Goal: Transaction & Acquisition: Subscribe to service/newsletter

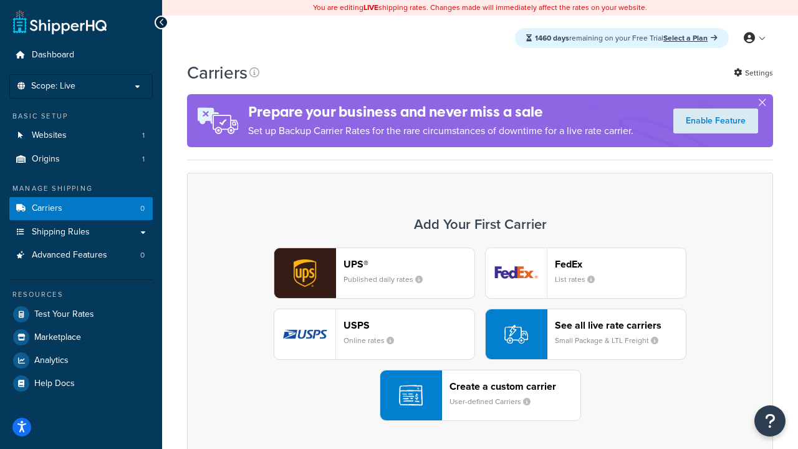
click at [480, 334] on div "UPS® Published daily rates FedEx List rates USPS Online rates See all live rate…" at bounding box center [480, 334] width 560 height 173
click at [621, 264] on header "FedEx" at bounding box center [620, 264] width 131 height 12
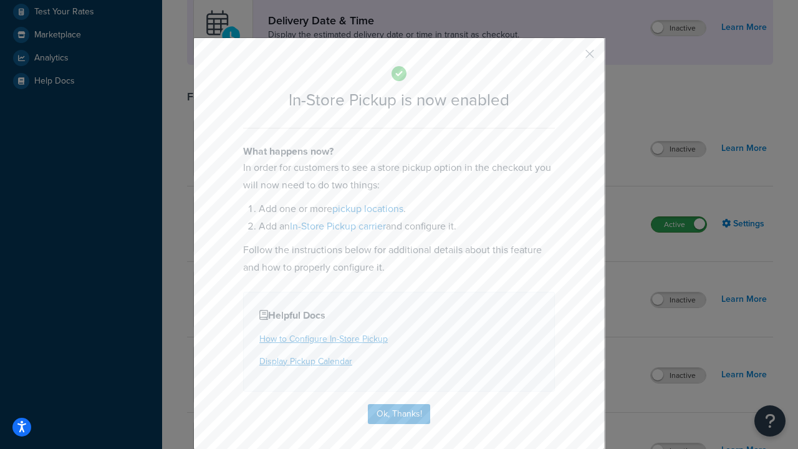
scroll to position [350, 0]
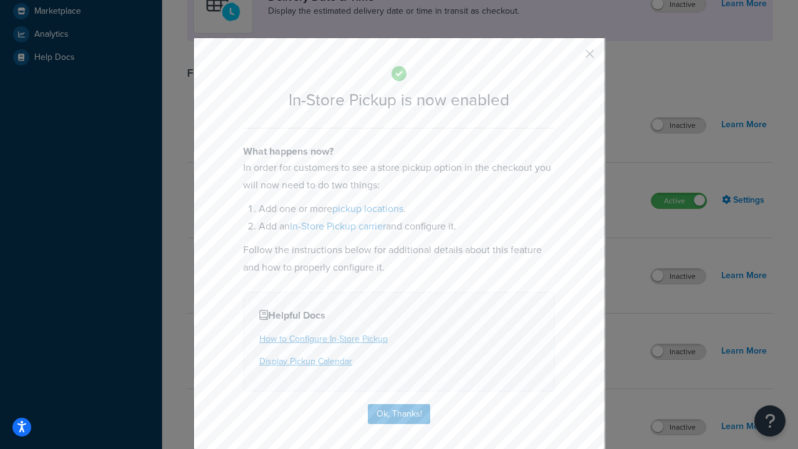
click at [571, 58] on button "button" at bounding box center [571, 58] width 3 height 3
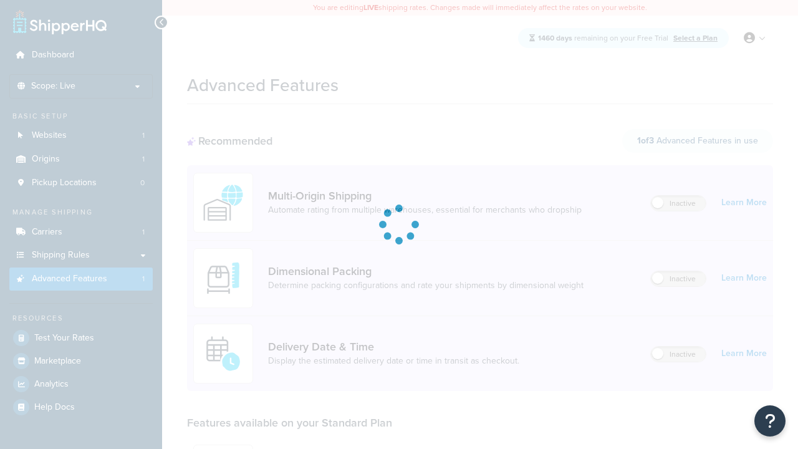
scroll to position [326, 0]
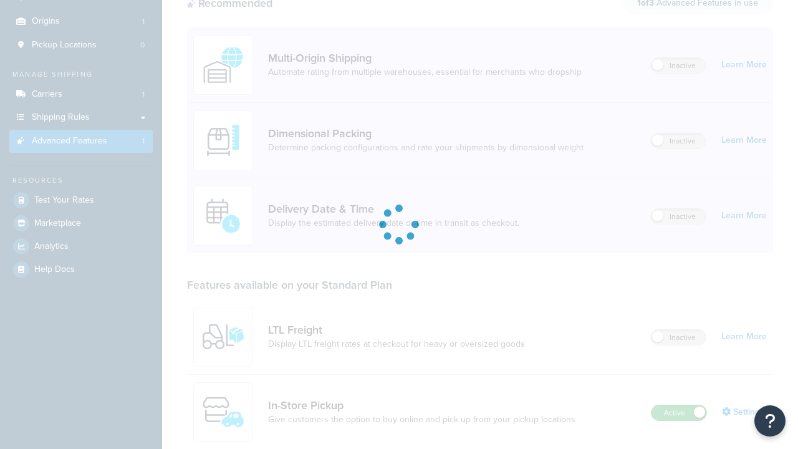
click at [679, 405] on label "Active" at bounding box center [679, 412] width 55 height 15
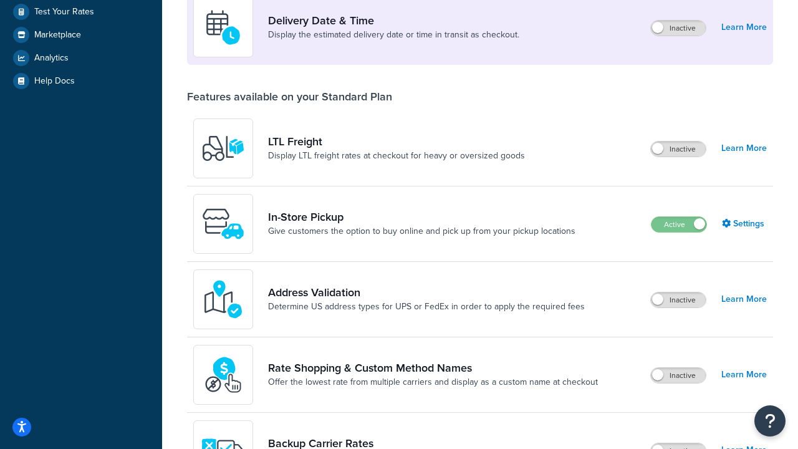
scroll to position [302, 0]
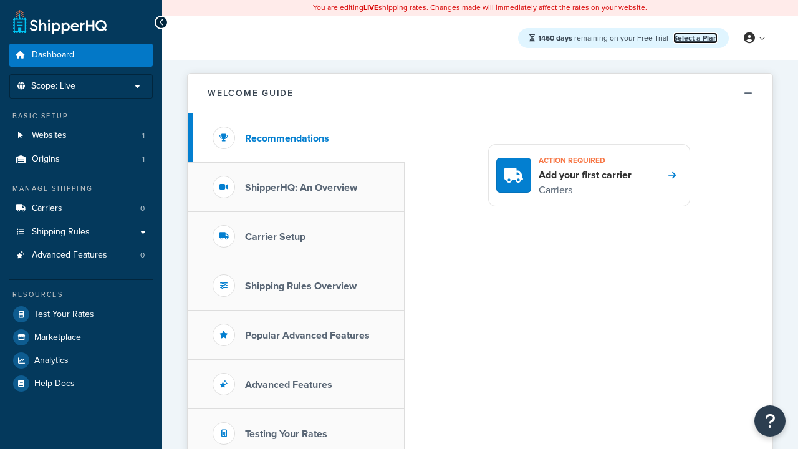
click at [695, 37] on link "Select a Plan" at bounding box center [696, 37] width 44 height 11
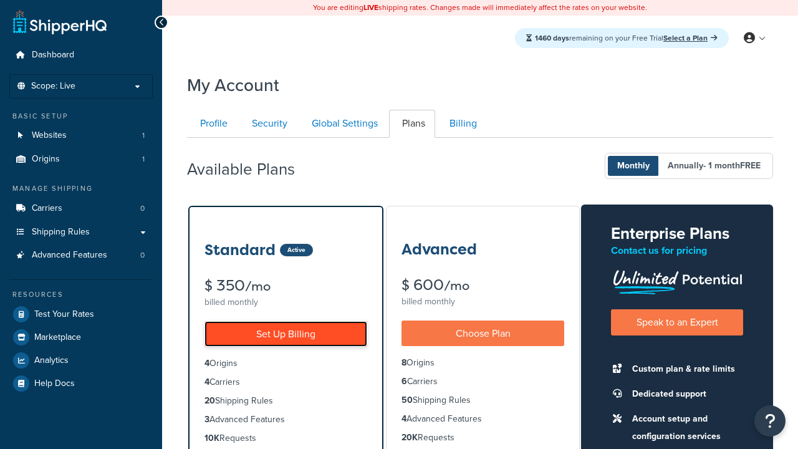
click at [286, 334] on link "Set Up Billing" at bounding box center [286, 334] width 163 height 26
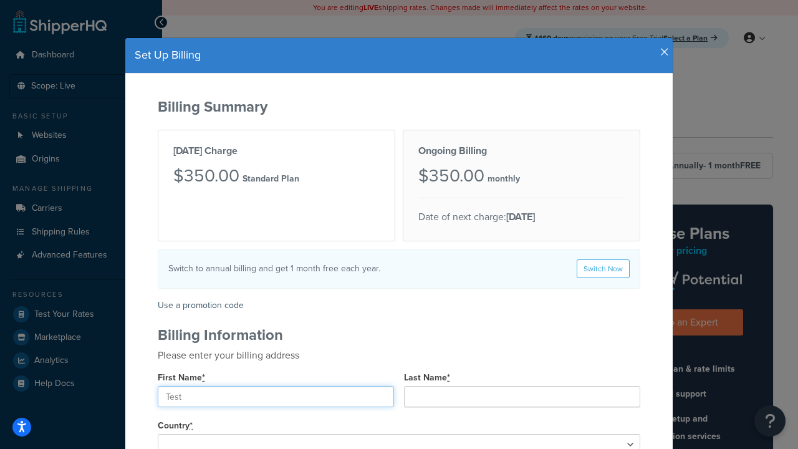
type input "Test"
type input "[STREET_ADDRESS]"
type input "[GEOGRAPHIC_DATA]"
type input "78628"
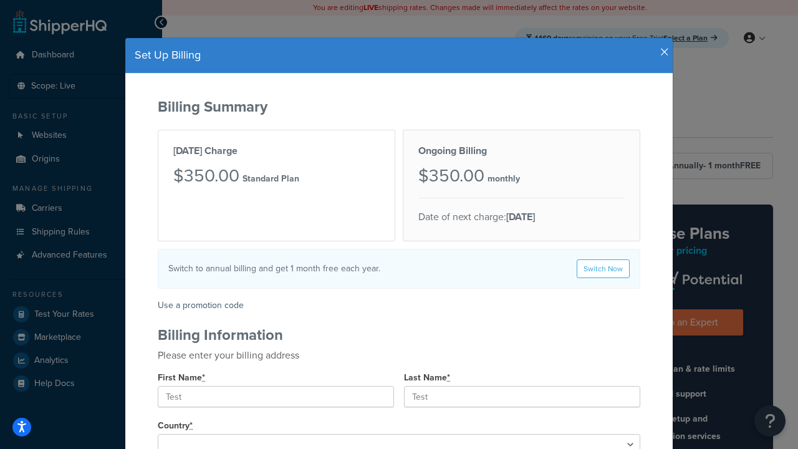
select select "1000"
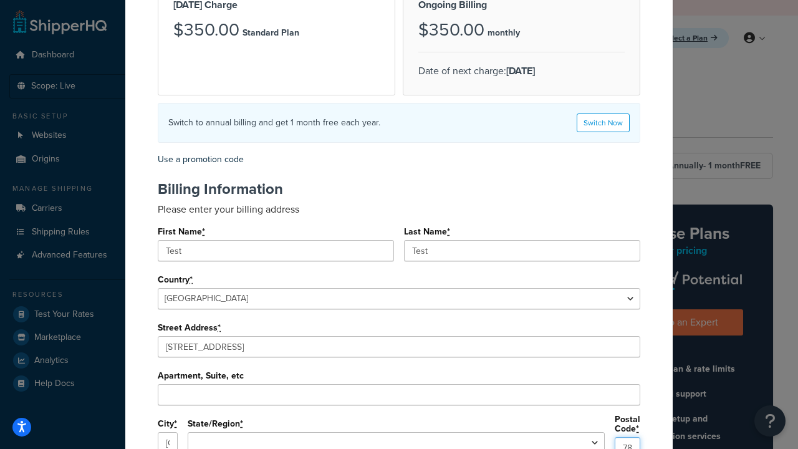
select select "[GEOGRAPHIC_DATA]"
type input "78628"
